Goal: Navigation & Orientation: Find specific page/section

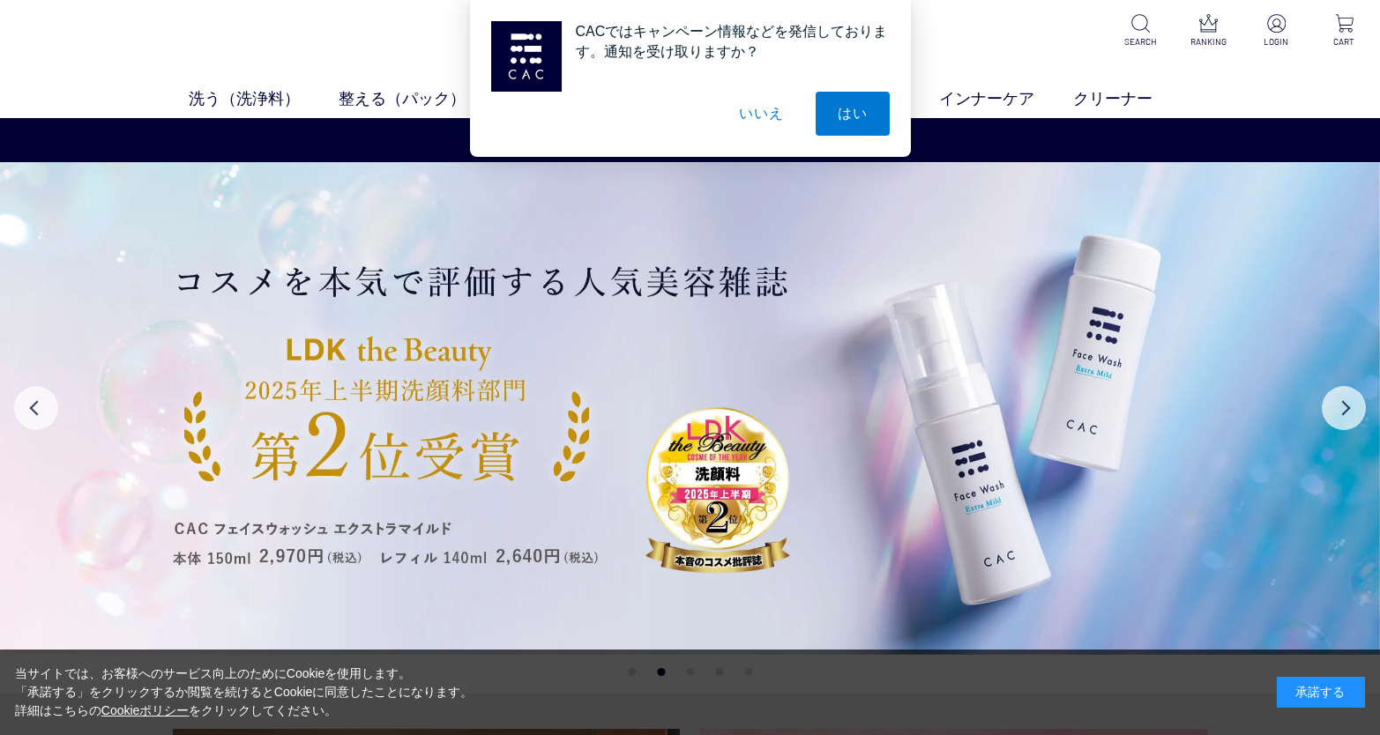
click at [765, 127] on button "いいえ" at bounding box center [761, 114] width 88 height 44
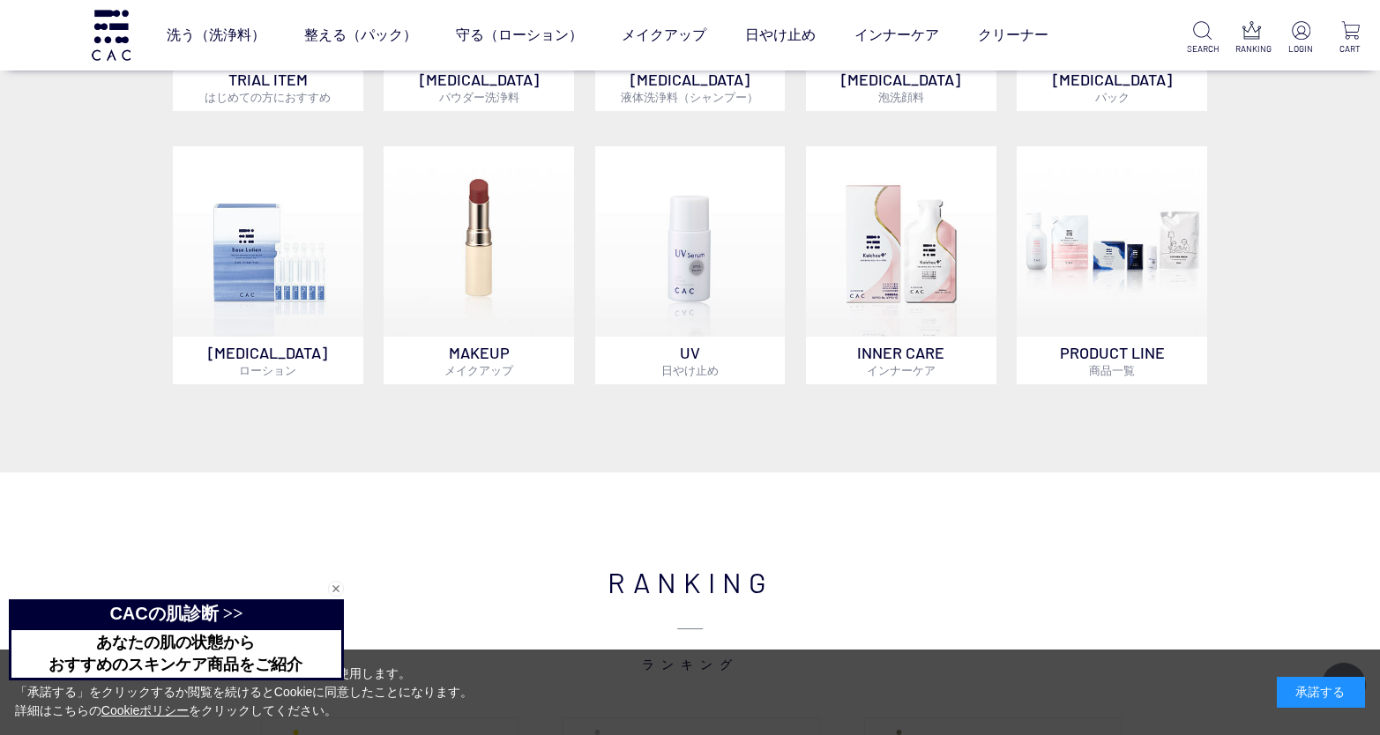
scroll to position [1411, 0]
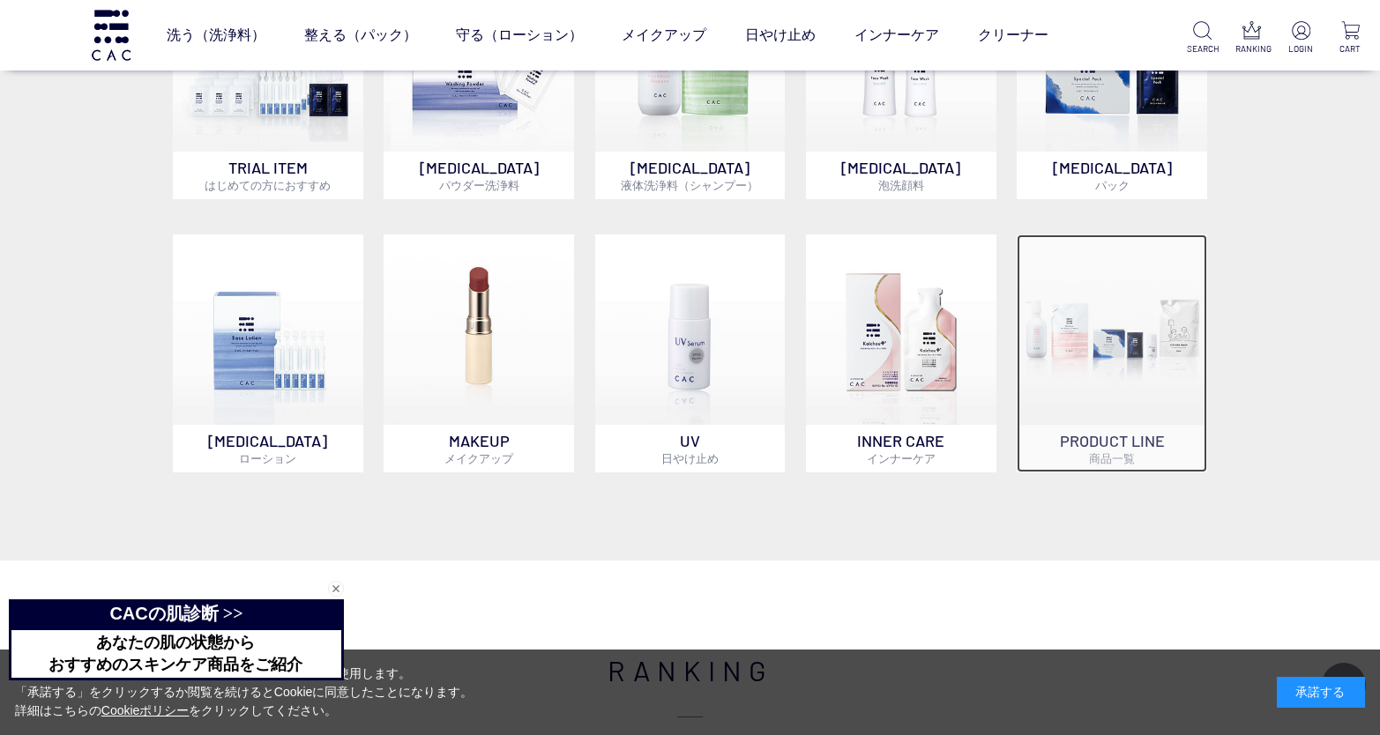
click at [1090, 446] on p "PRODUCT LINE 商品一覧" at bounding box center [1111, 449] width 190 height 48
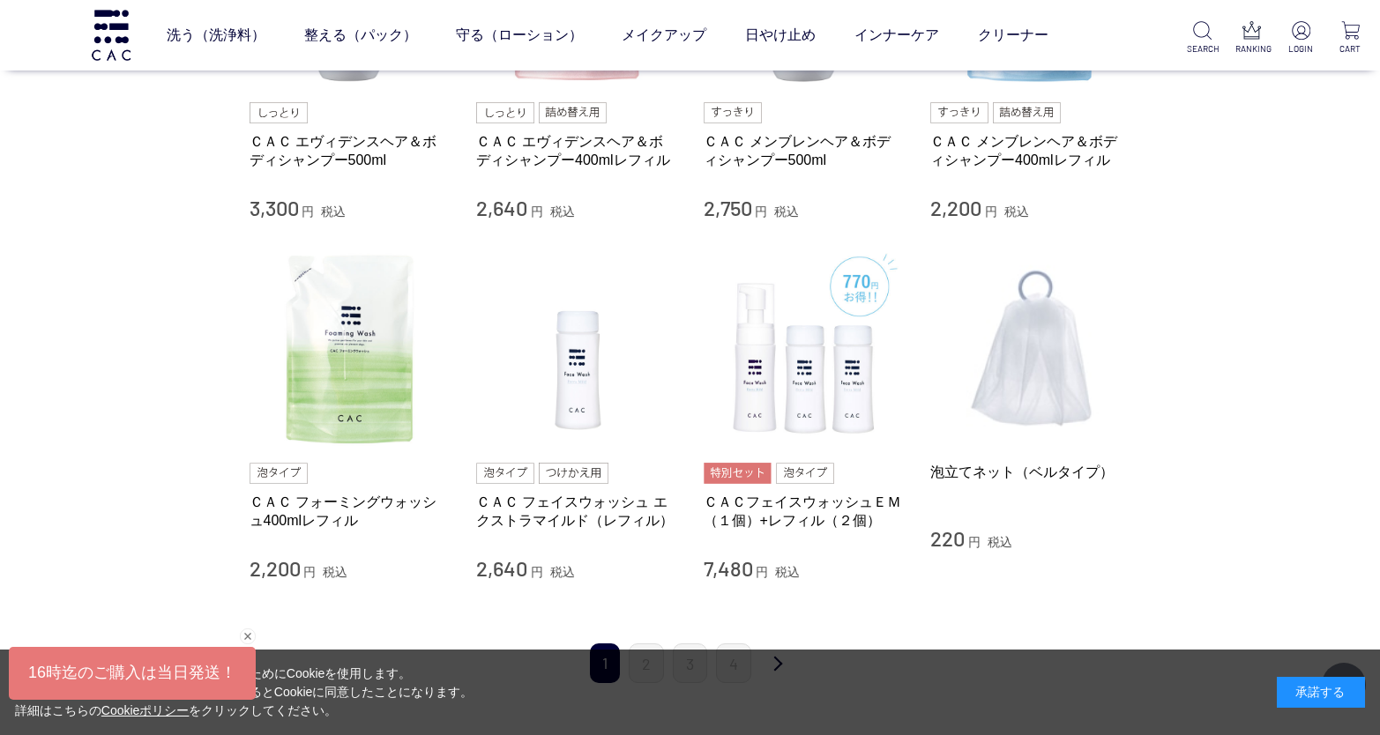
scroll to position [1675, 0]
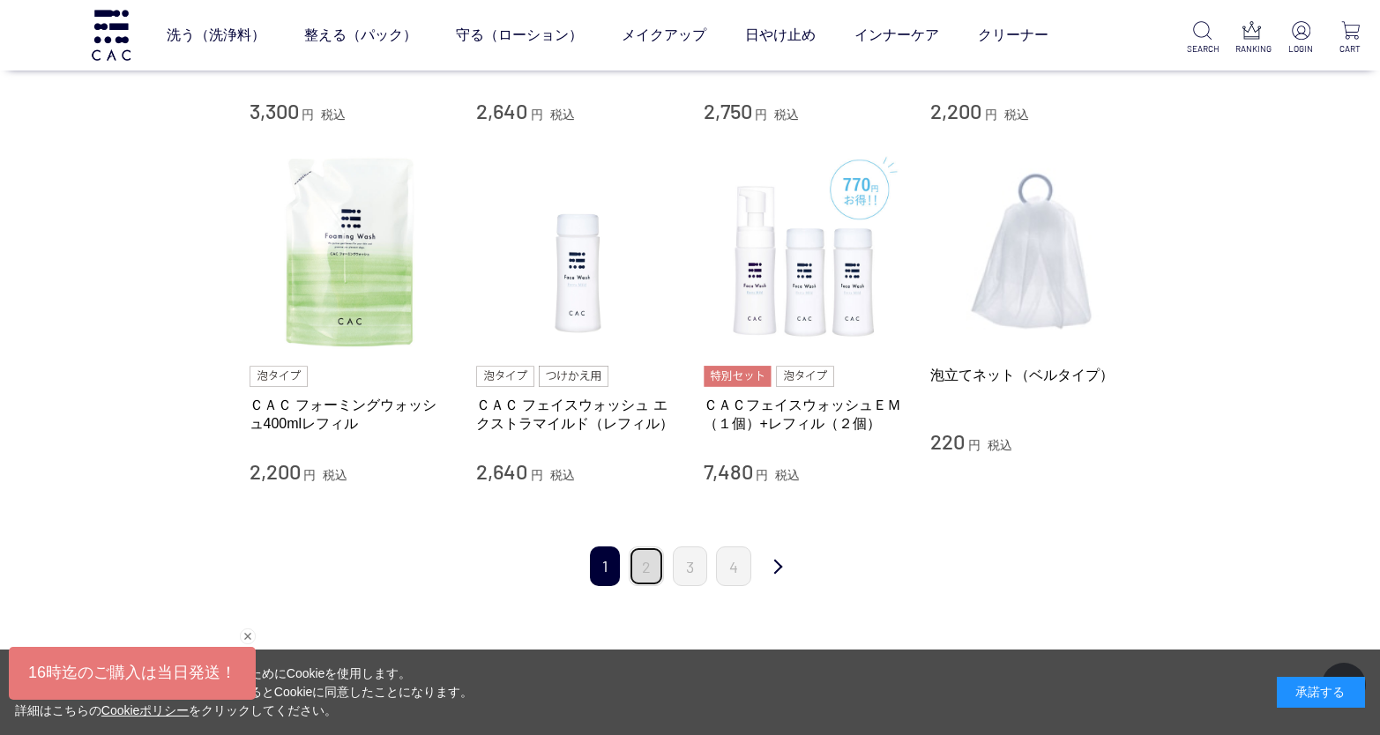
click at [639, 569] on link "2" at bounding box center [646, 567] width 35 height 40
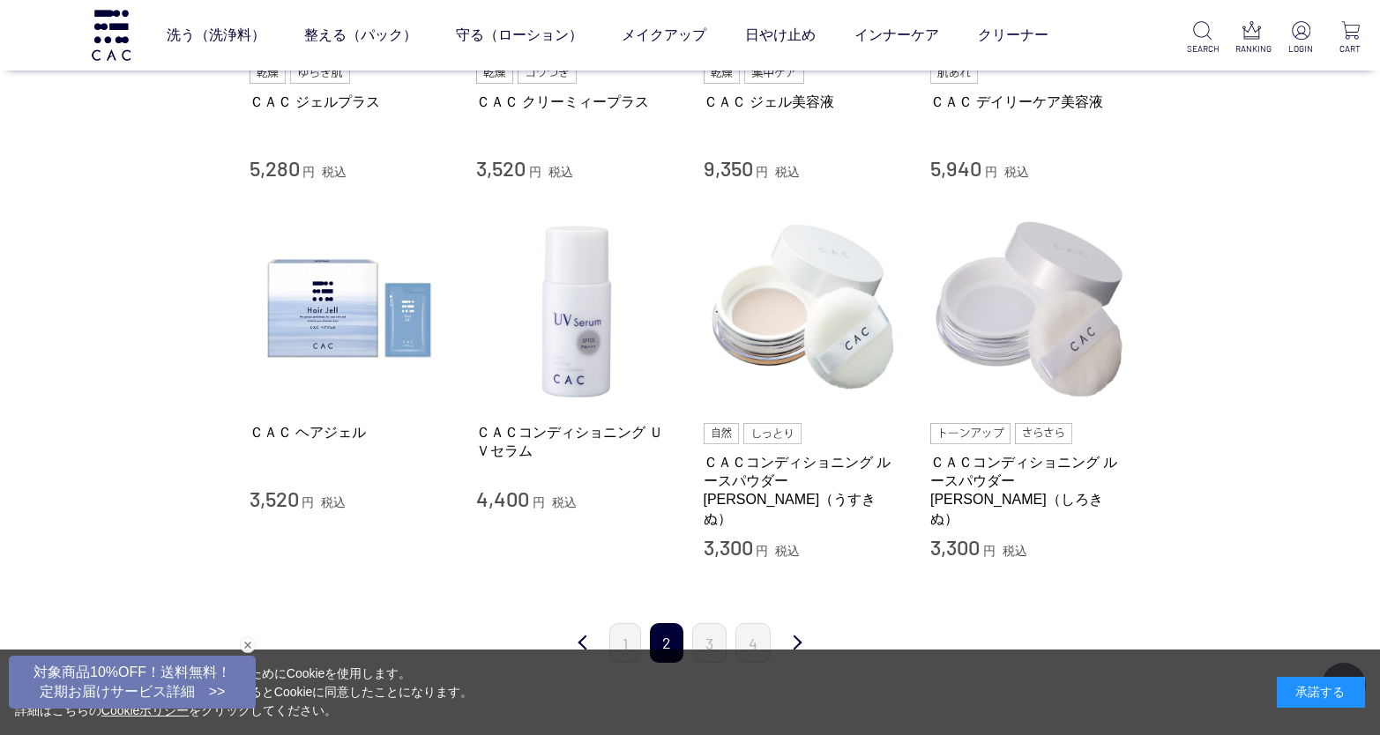
scroll to position [1587, 0]
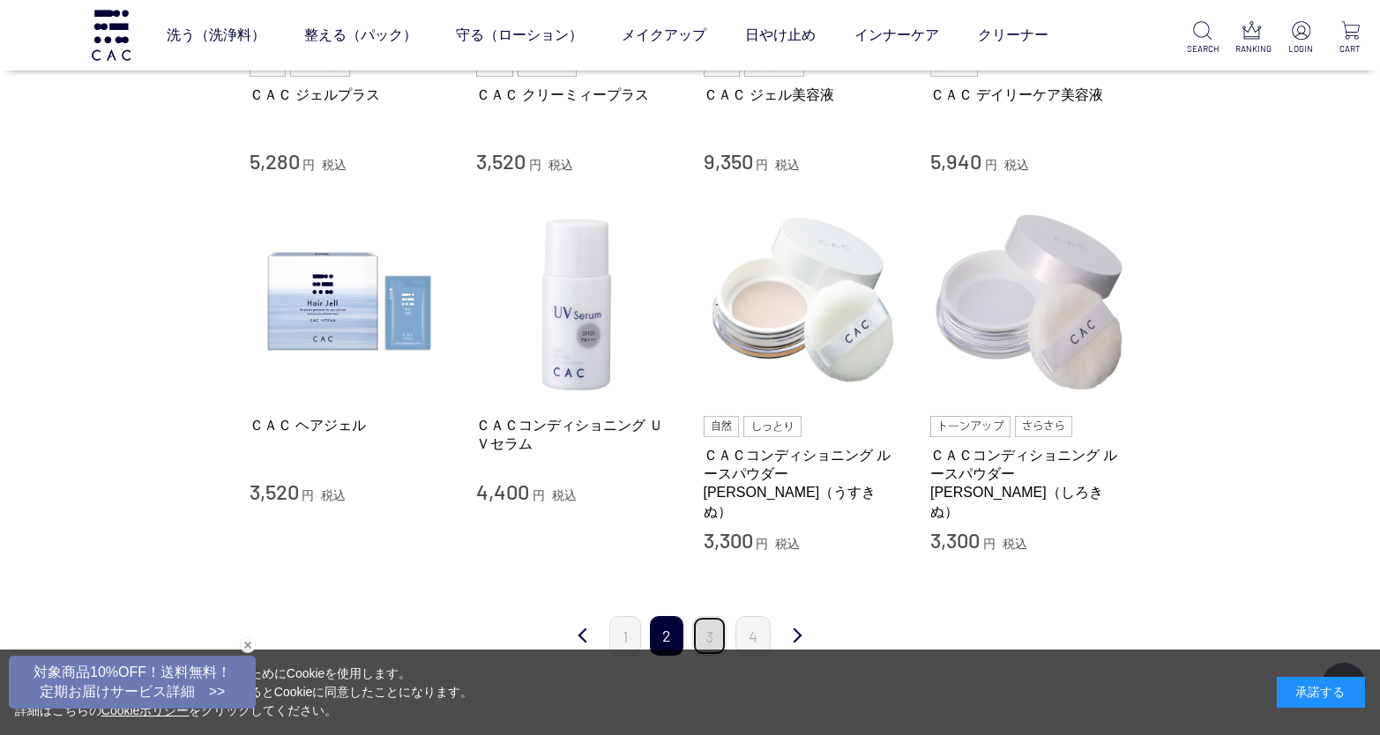
click at [705, 618] on link "3" at bounding box center [709, 636] width 34 height 40
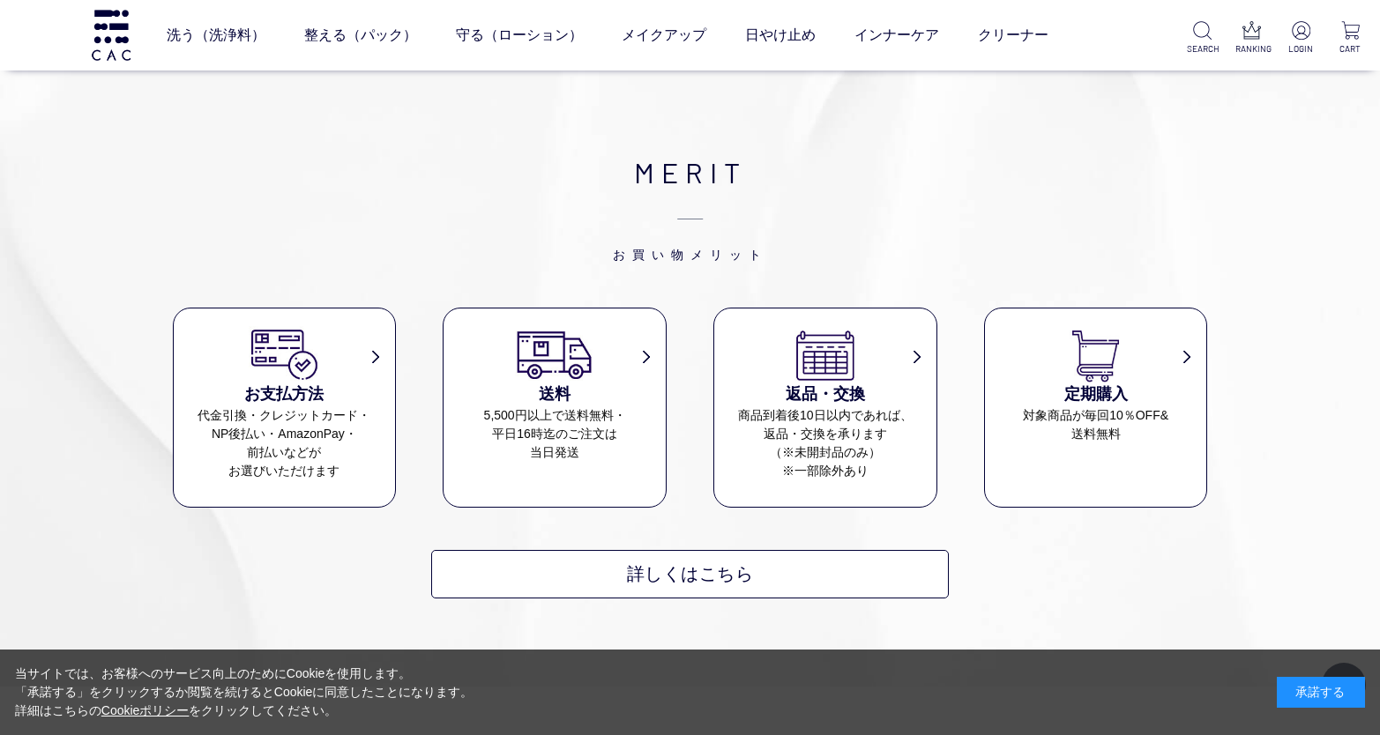
scroll to position [1939, 0]
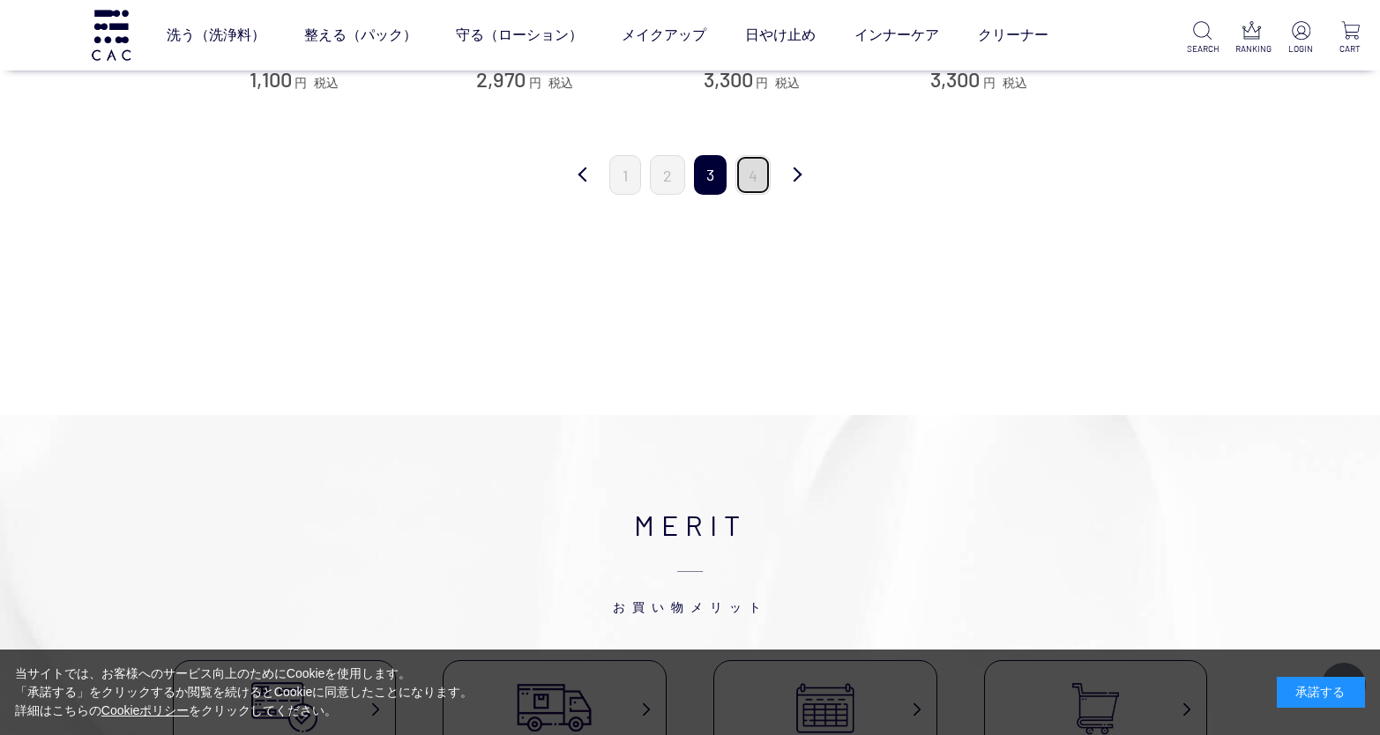
click at [754, 182] on link "4" at bounding box center [752, 175] width 35 height 40
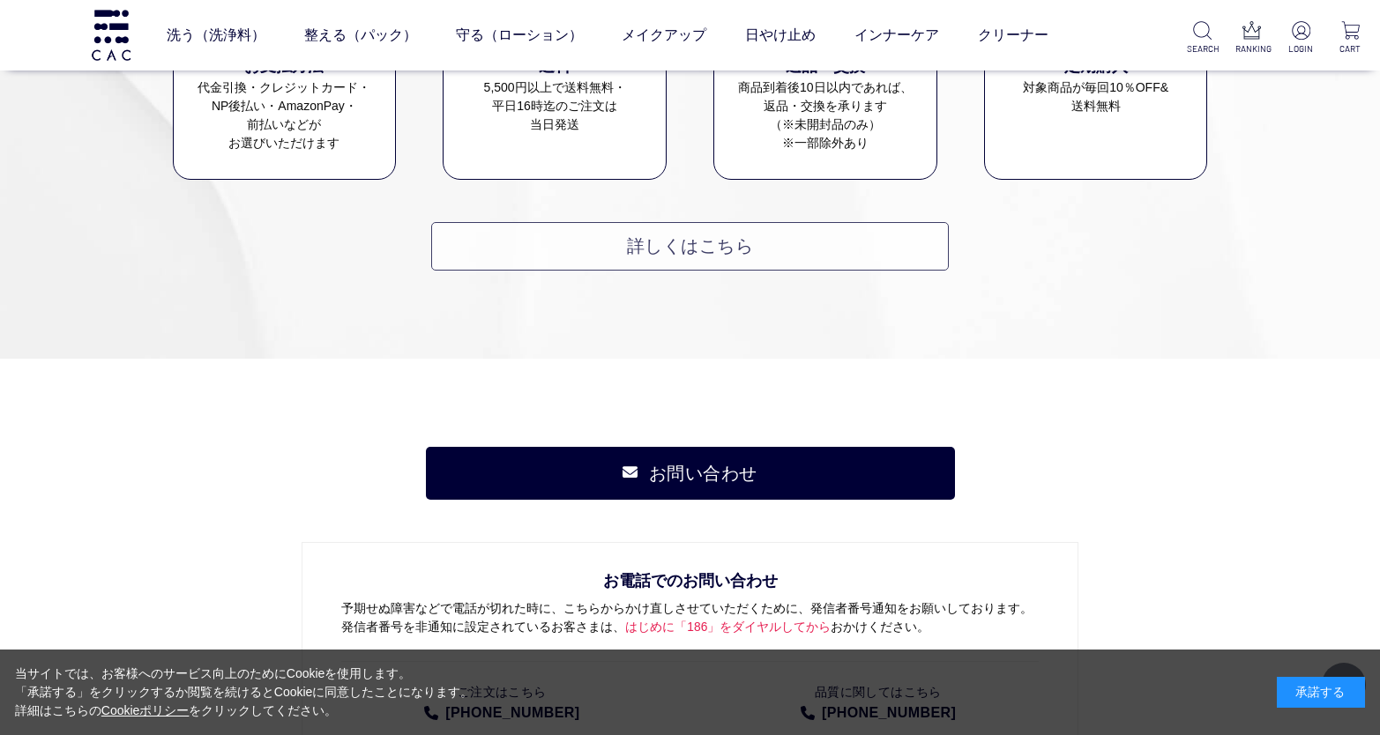
scroll to position [2909, 0]
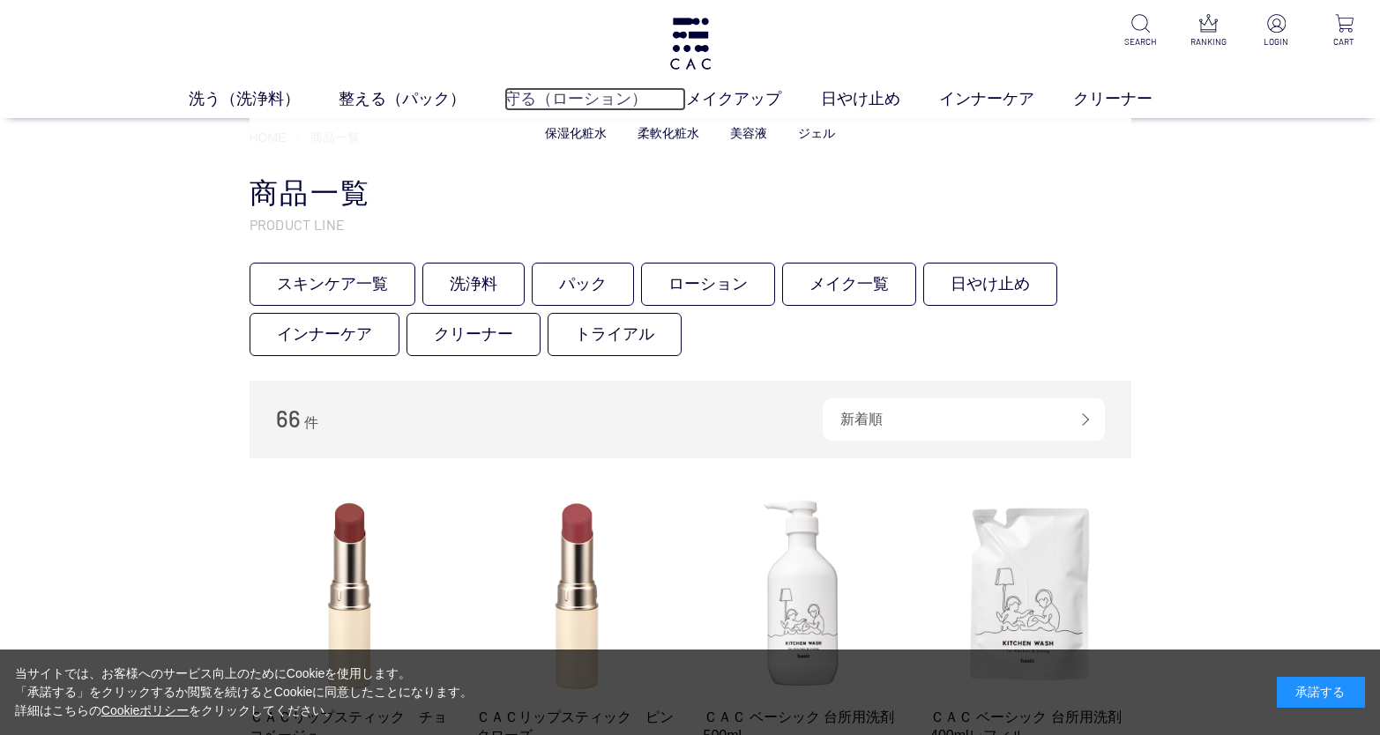
click at [598, 96] on link "守る（ローション）" at bounding box center [595, 99] width 182 height 24
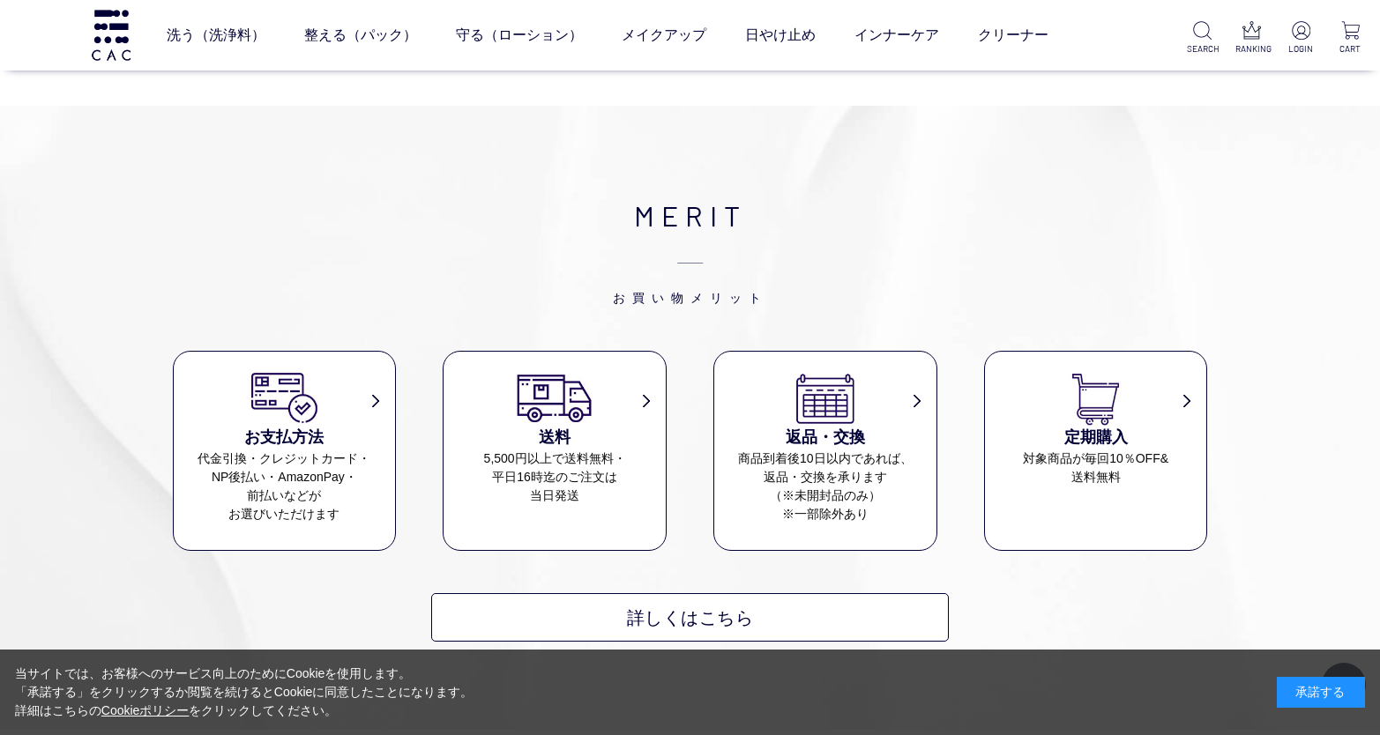
scroll to position [1675, 0]
